Goal: Transaction & Acquisition: Subscribe to service/newsletter

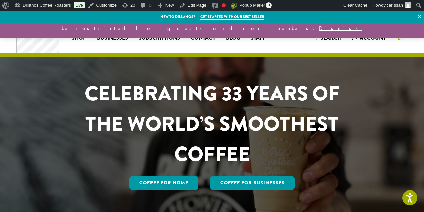
click at [403, 33] on span "2" at bounding box center [403, 33] width 9 height 9
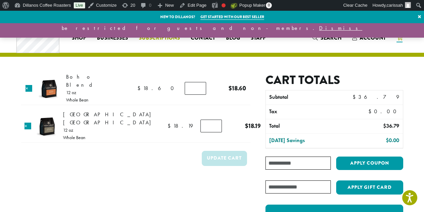
click at [162, 40] on span "Subscriptions" at bounding box center [159, 38] width 41 height 8
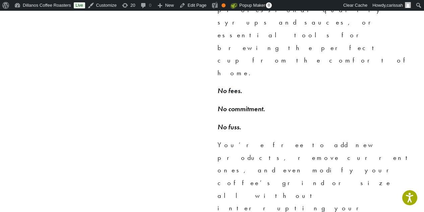
scroll to position [518, 0]
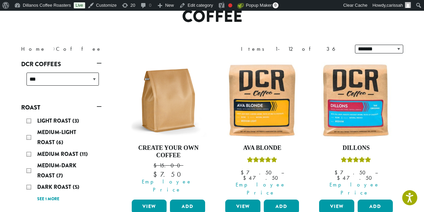
scroll to position [74, 0]
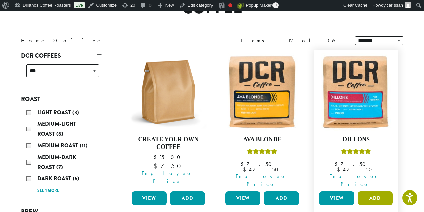
click at [374, 191] on button "Add" at bounding box center [375, 198] width 35 height 14
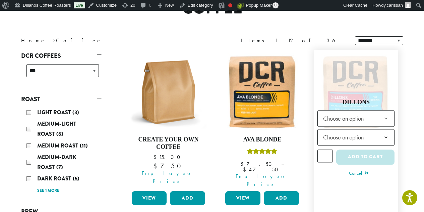
click at [382, 115] on b at bounding box center [386, 118] width 16 height 16
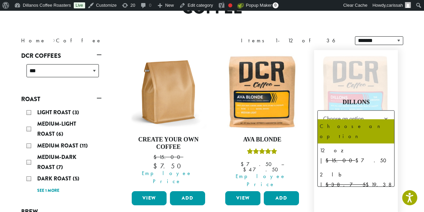
click at [379, 114] on b at bounding box center [386, 118] width 16 height 16
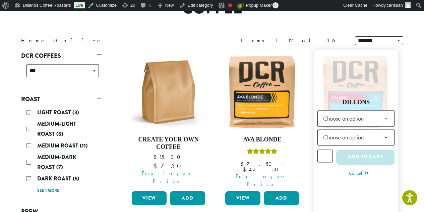
click at [384, 129] on b at bounding box center [386, 137] width 16 height 16
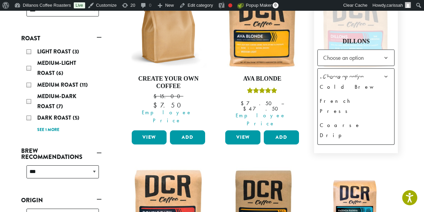
scroll to position [133, 0]
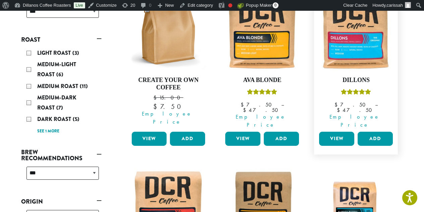
click at [338, 131] on link "View" at bounding box center [336, 138] width 35 height 14
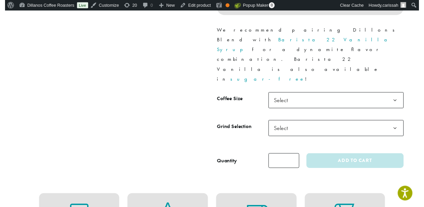
scroll to position [313, 0]
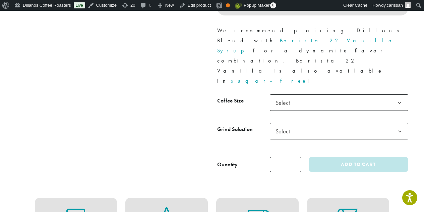
click at [400, 95] on b at bounding box center [400, 103] width 16 height 16
click at [385, 123] on span "Select" at bounding box center [339, 131] width 138 height 16
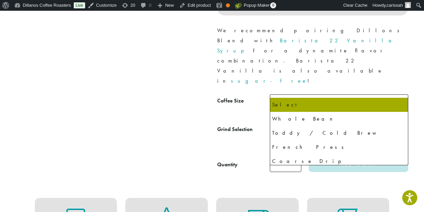
select select "*********"
select select "**********"
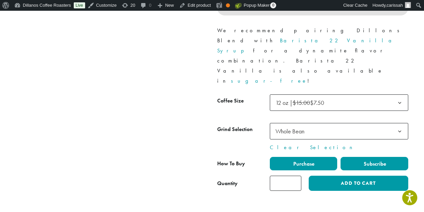
click at [376, 160] on span "Subscribe" at bounding box center [374, 163] width 23 height 7
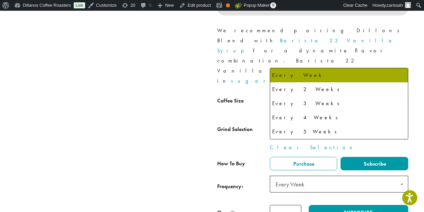
click at [360, 175] on span "Every Week" at bounding box center [339, 183] width 138 height 17
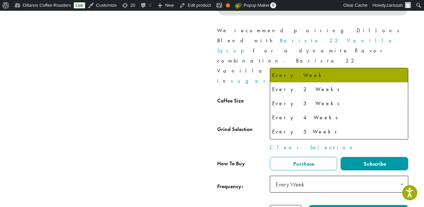
scroll to position [17, 0]
